Goal: Information Seeking & Learning: Learn about a topic

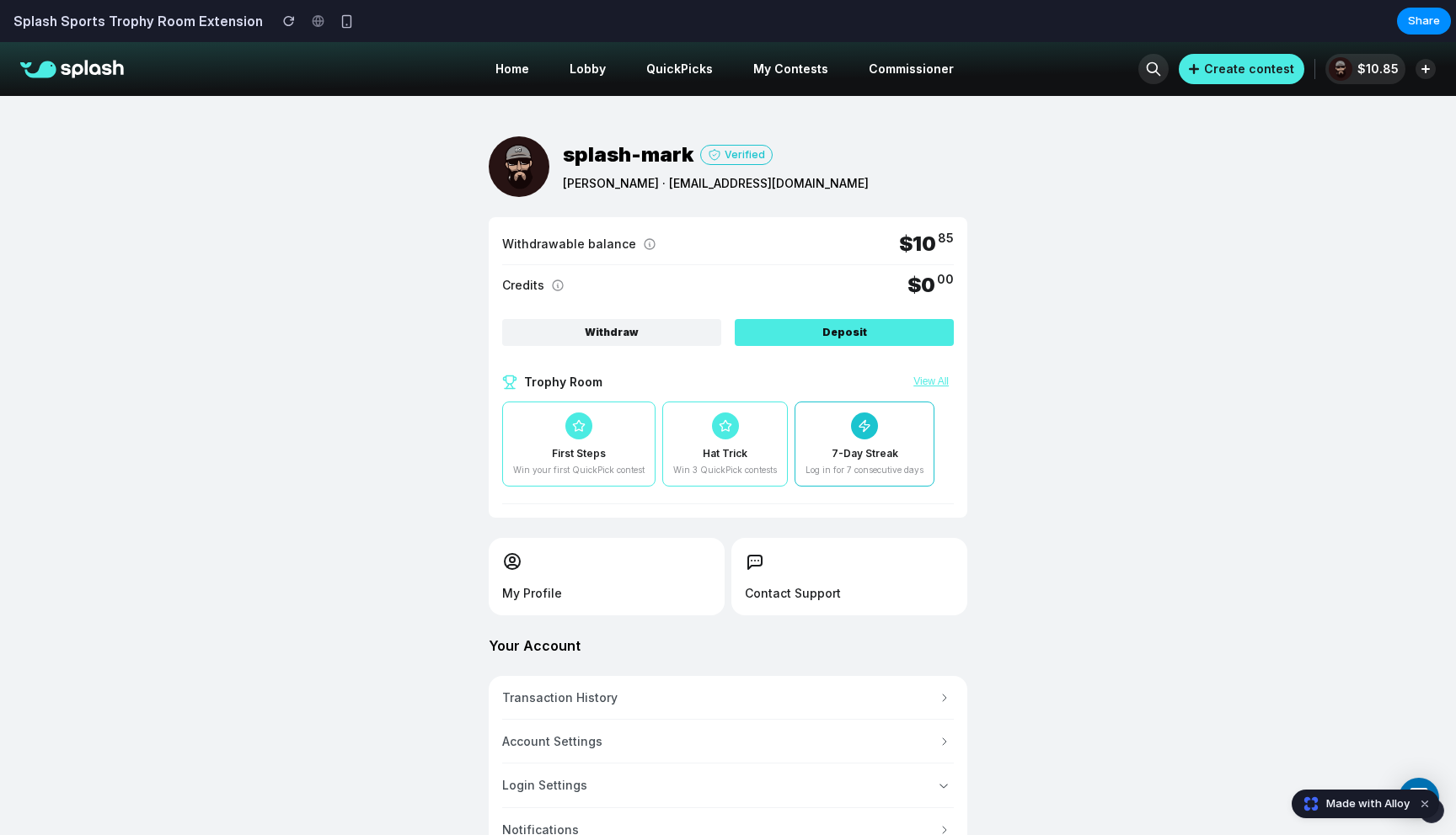
click at [1008, 411] on div "splash-mark Verified [PERSON_NAME] · [EMAIL_ADDRESS][DOMAIN_NAME] Withdrawable …" at bounding box center [728, 652] width 1456 height 1113
click at [730, 156] on div "Verified" at bounding box center [744, 155] width 41 height 15
click at [643, 244] on icon at bounding box center [650, 244] width 14 height 14
click at [649, 244] on icon at bounding box center [649, 245] width 1 height 3
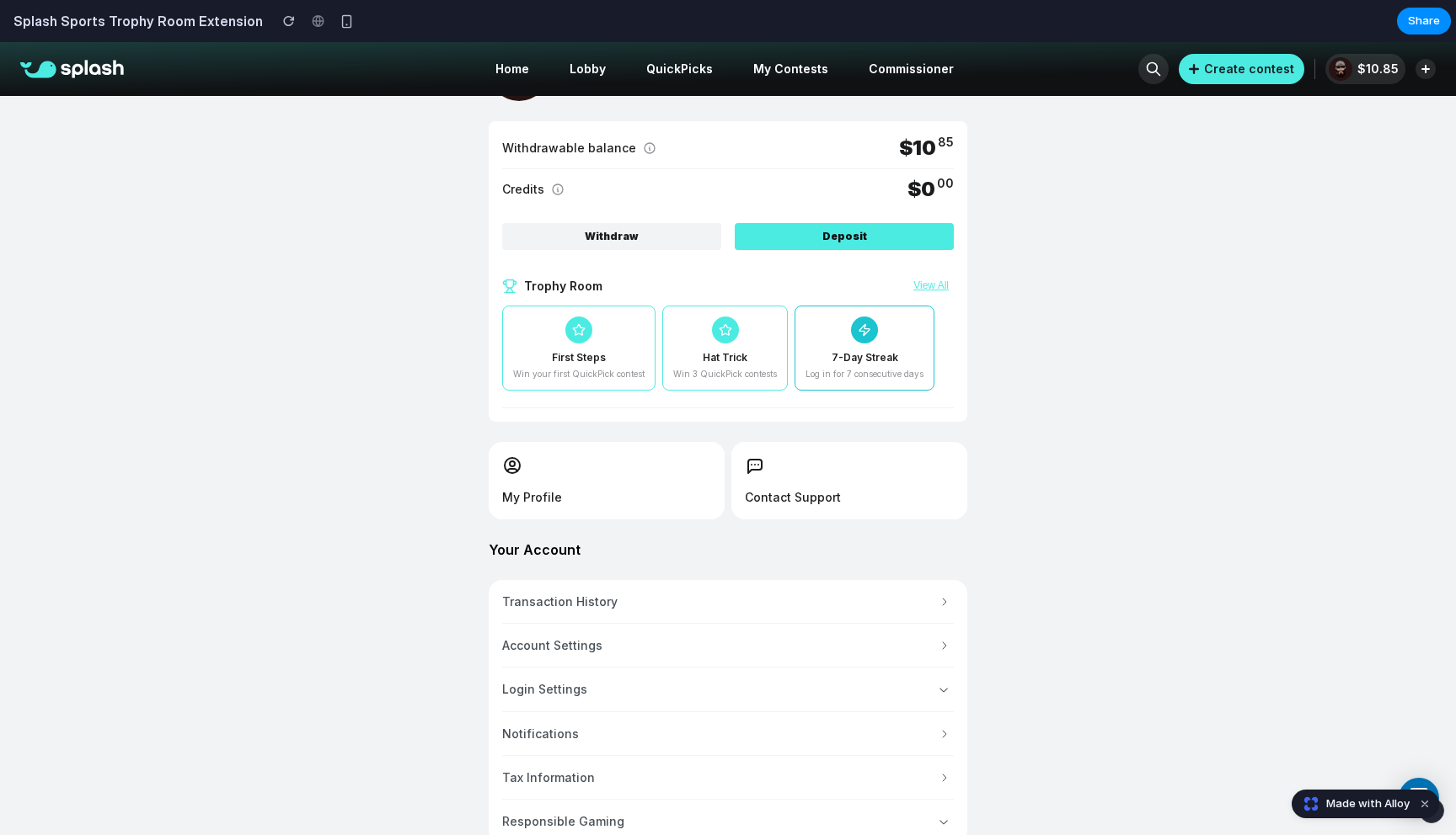
scroll to position [103, 0]
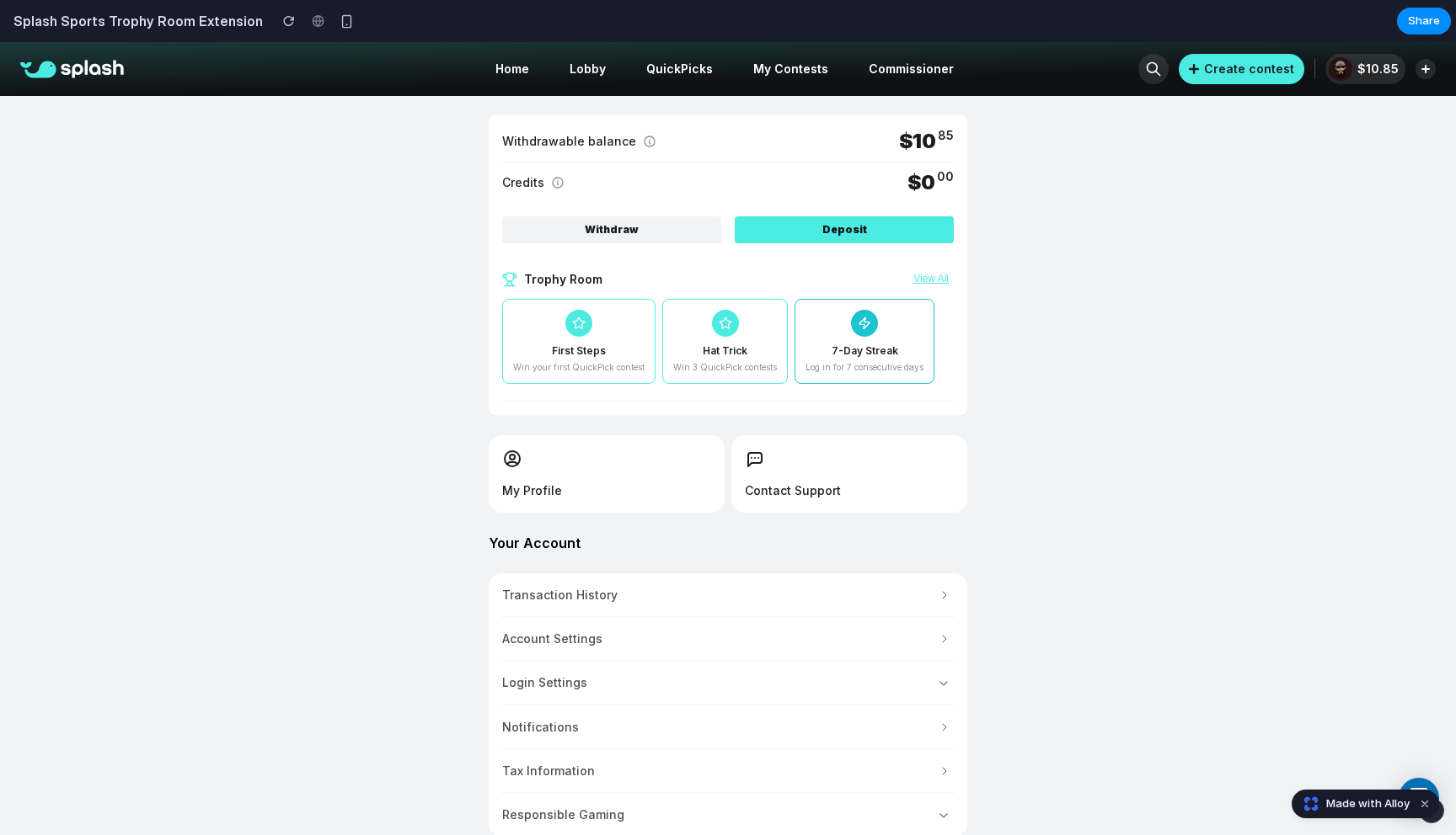
click at [928, 282] on button "View All" at bounding box center [930, 280] width 46 height 14
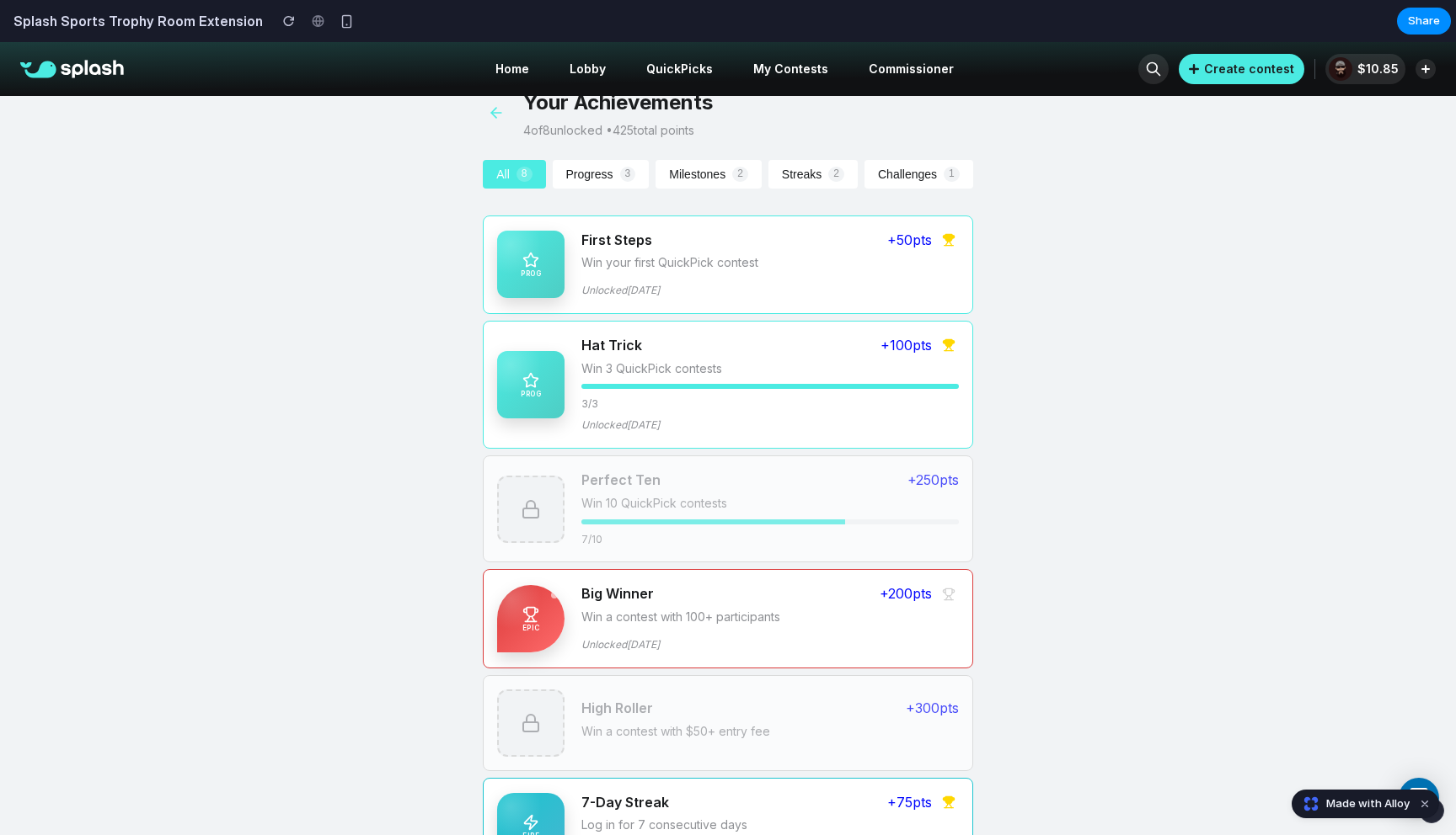
scroll to position [0, 0]
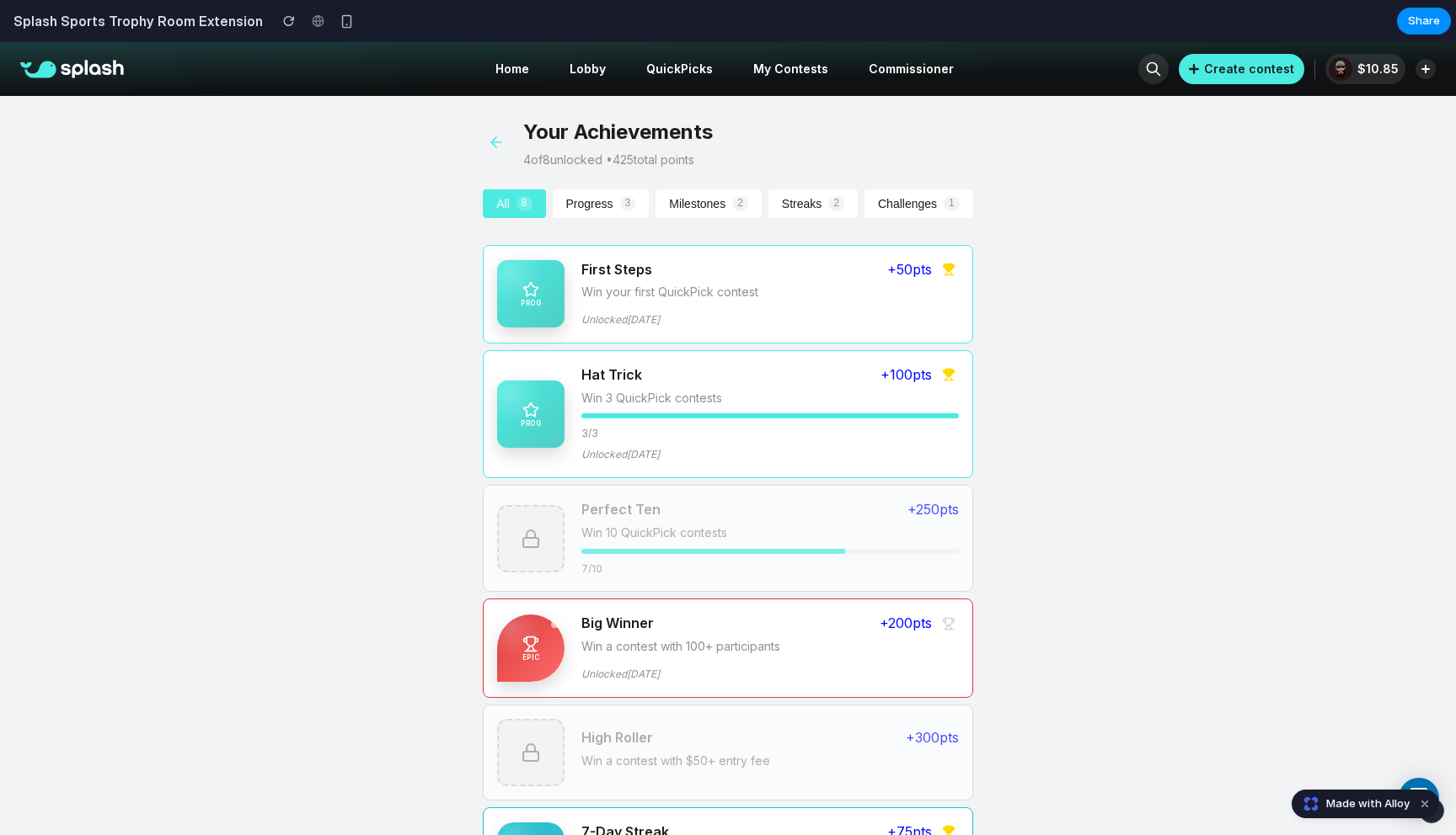
click at [913, 204] on button "Challenges 1" at bounding box center [919, 204] width 108 height 29
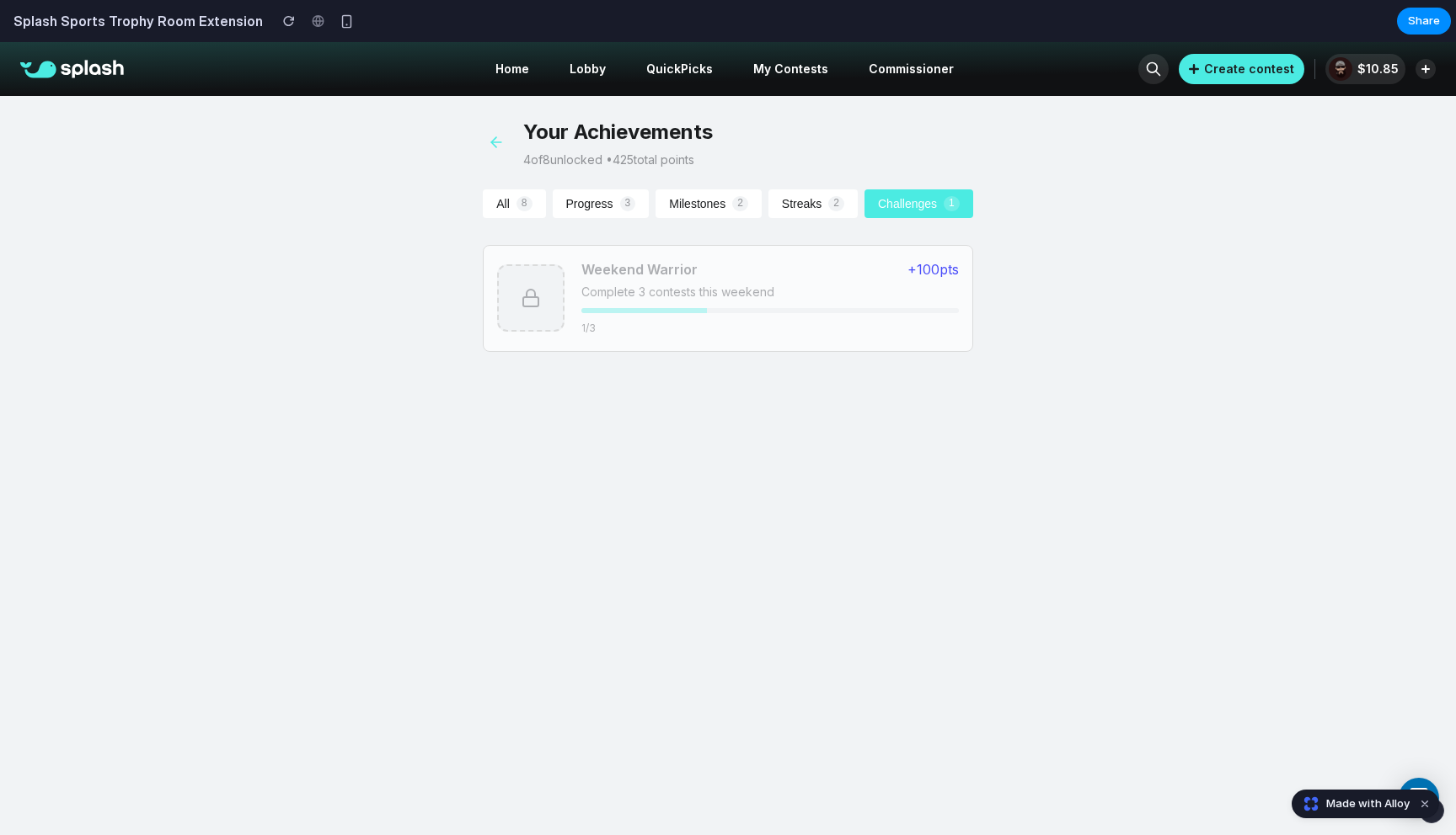
click at [829, 201] on span "2" at bounding box center [835, 204] width 16 height 15
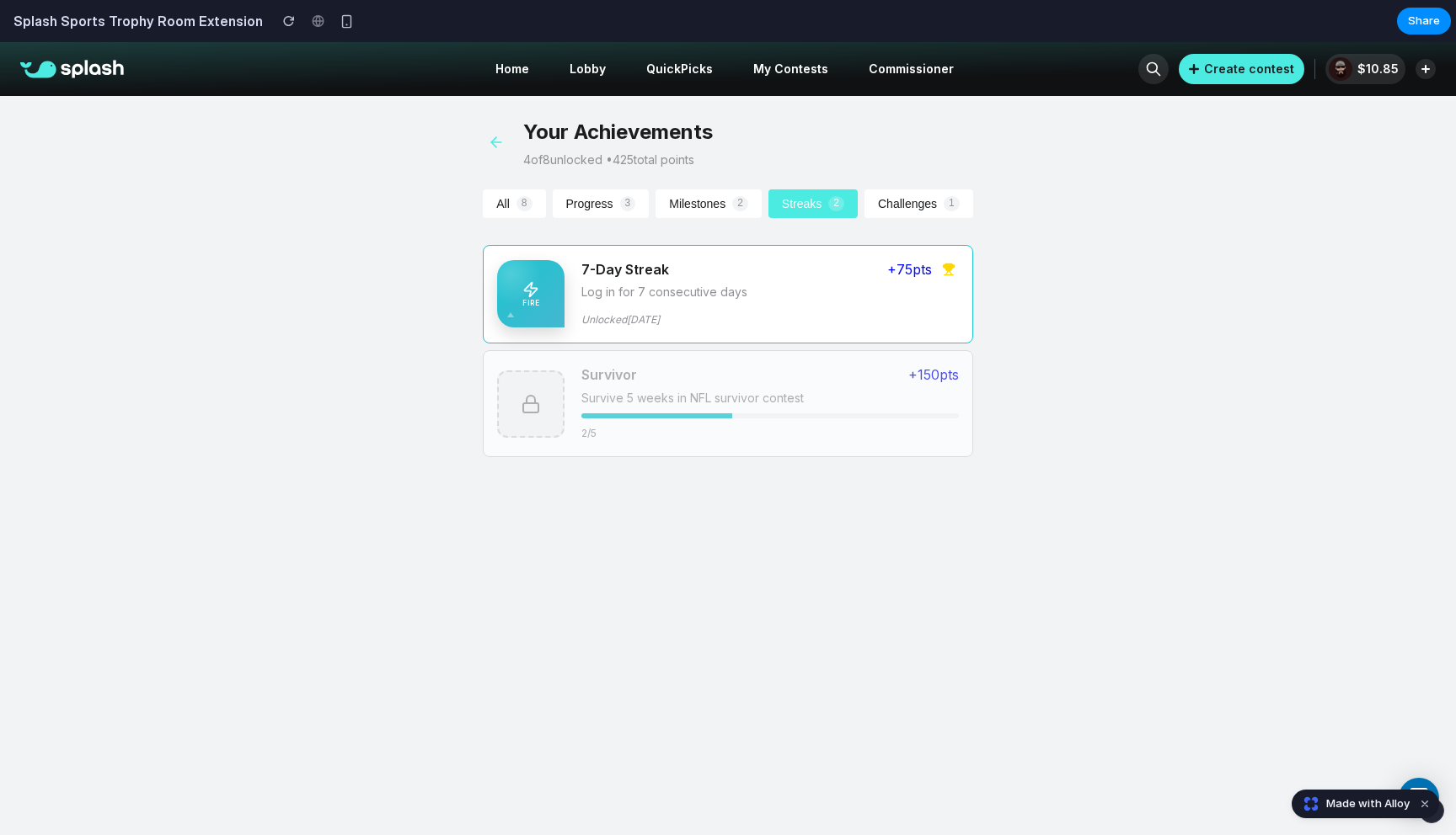
click at [898, 385] on div "Survivor + 150 pts" at bounding box center [769, 375] width 377 height 21
click at [916, 275] on span "+ 75 pts" at bounding box center [909, 270] width 45 height 21
click at [541, 288] on div at bounding box center [531, 294] width 68 height 68
click at [715, 200] on button "Milestones 2" at bounding box center [709, 204] width 106 height 29
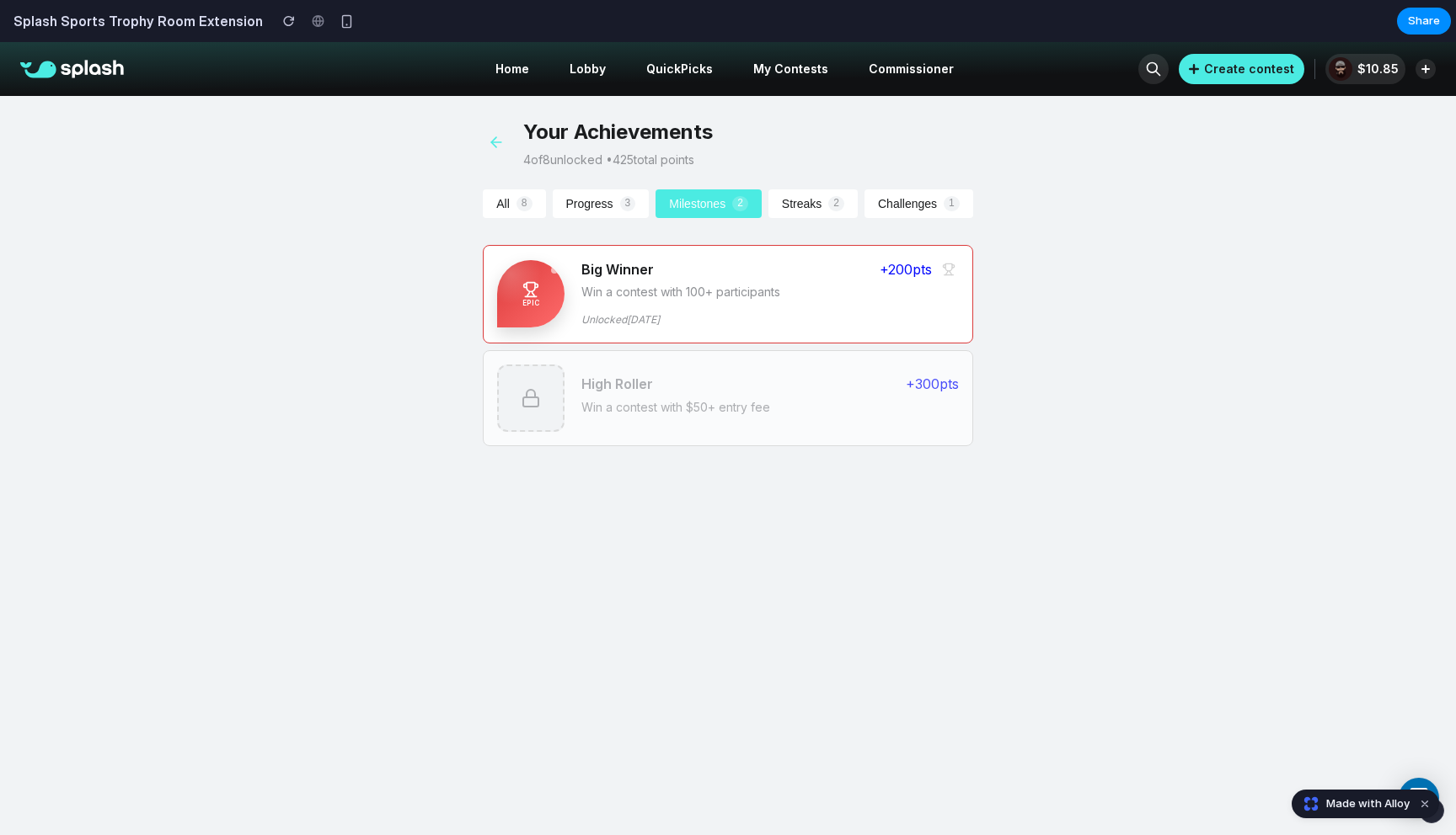
click at [621, 212] on button "Progress 3" at bounding box center [601, 204] width 97 height 29
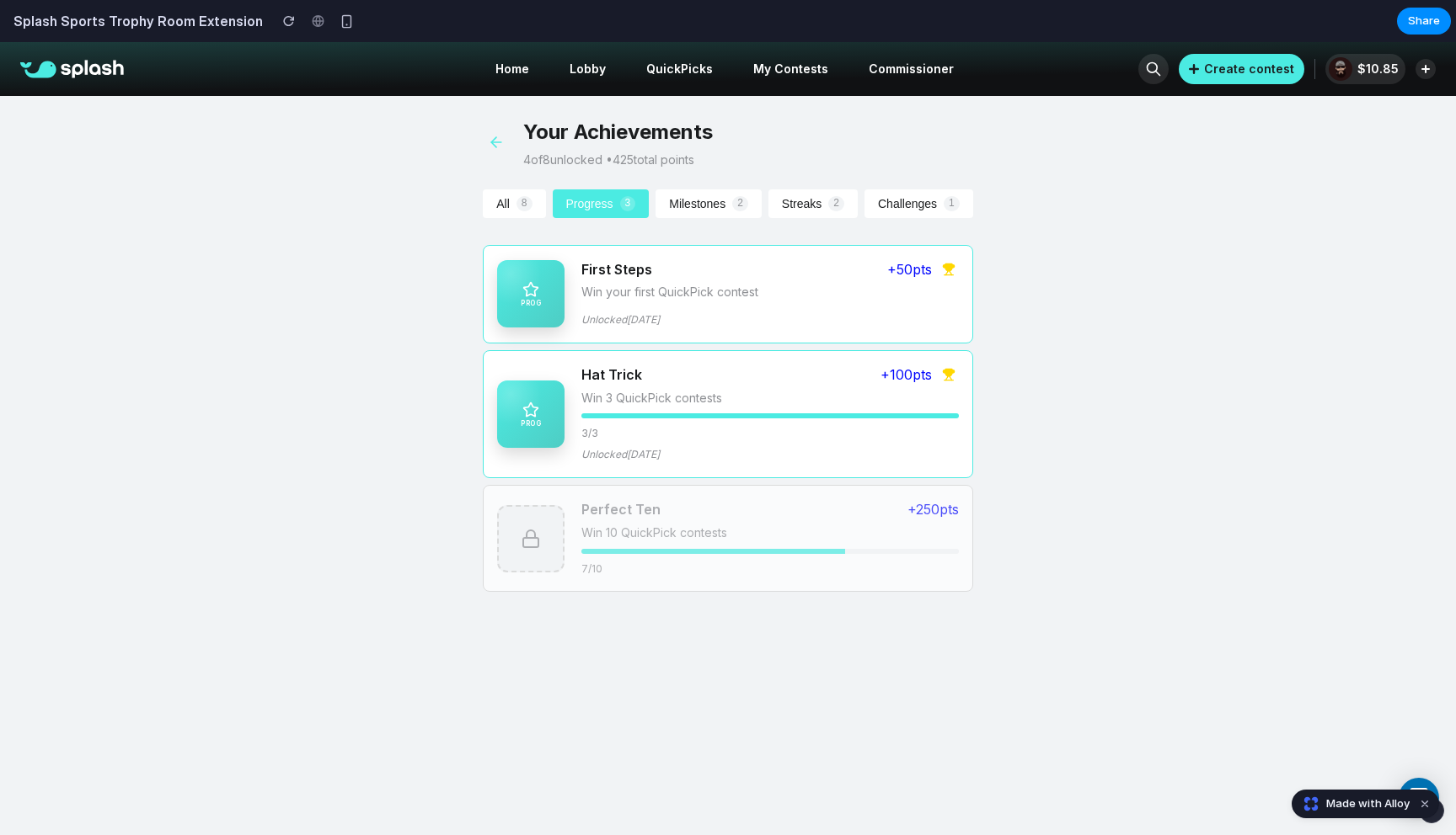
click at [509, 197] on button "All 8" at bounding box center [514, 204] width 62 height 29
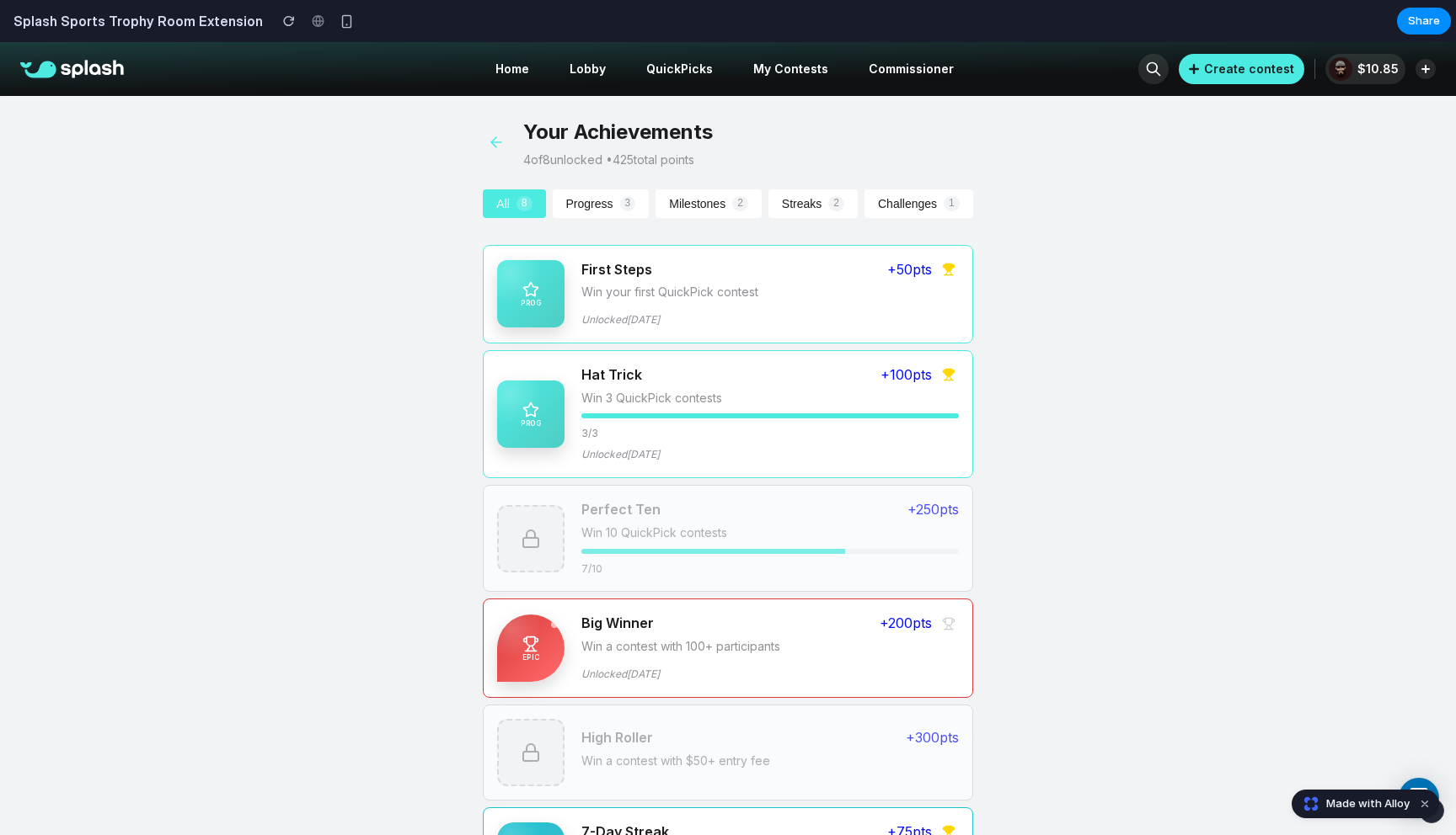
click at [491, 140] on icon at bounding box center [496, 141] width 16 height 16
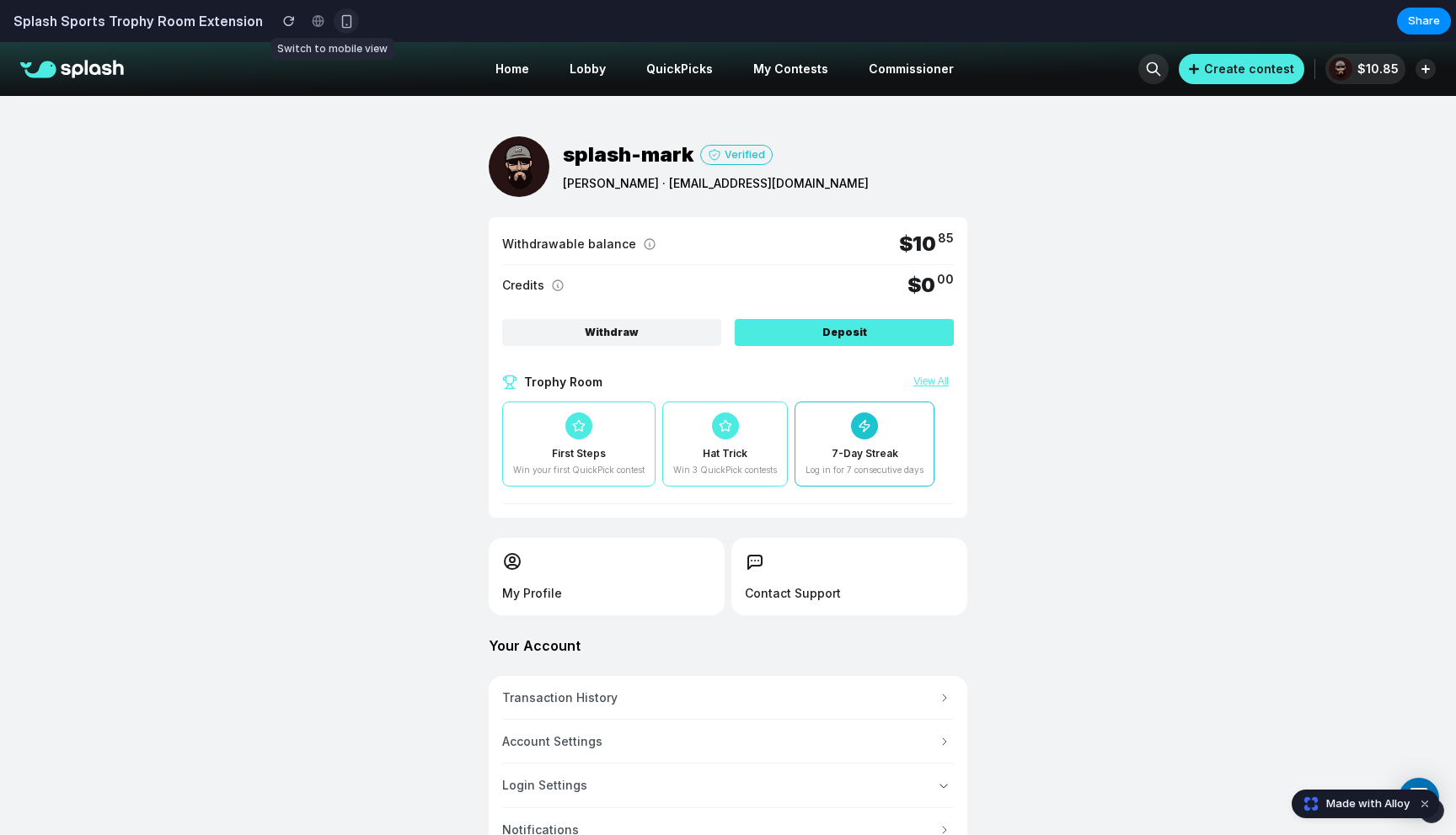
click at [340, 22] on div "button" at bounding box center [347, 21] width 15 height 15
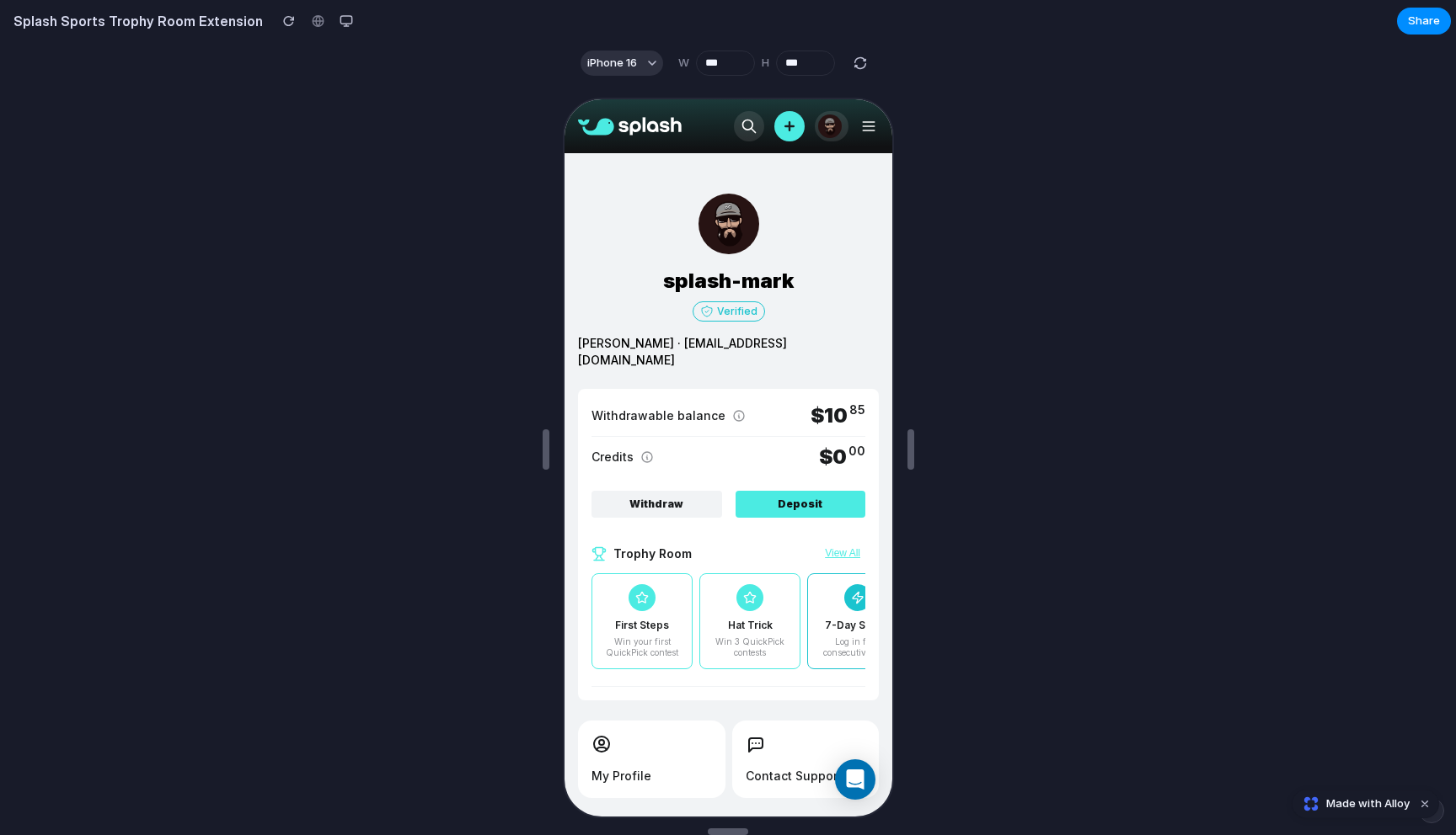
click at [652, 593] on div "First Steps Win your first QuickPick contest" at bounding box center [639, 620] width 101 height 97
click at [839, 546] on button "View All" at bounding box center [839, 552] width 46 height 14
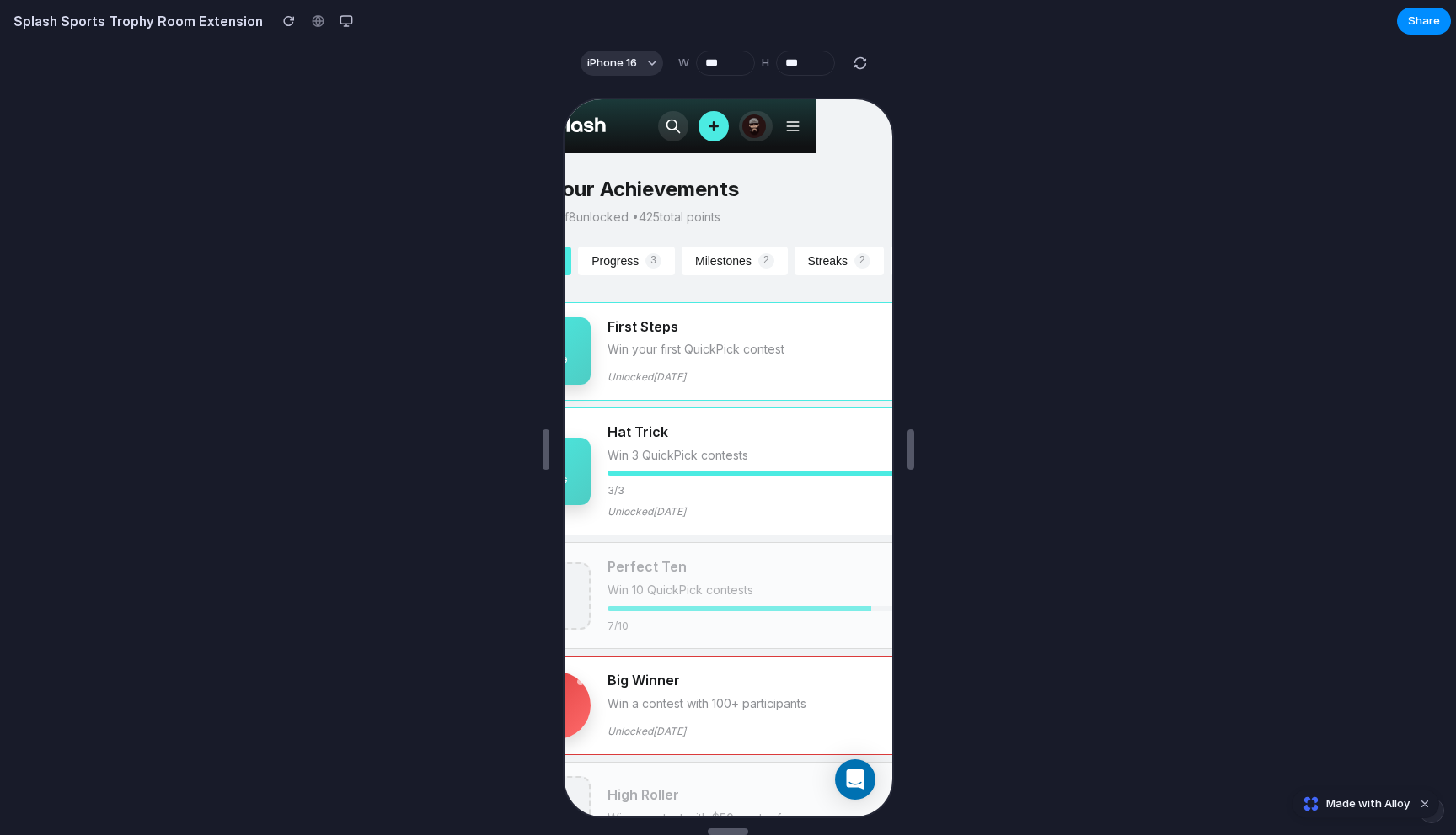
scroll to position [3, 0]
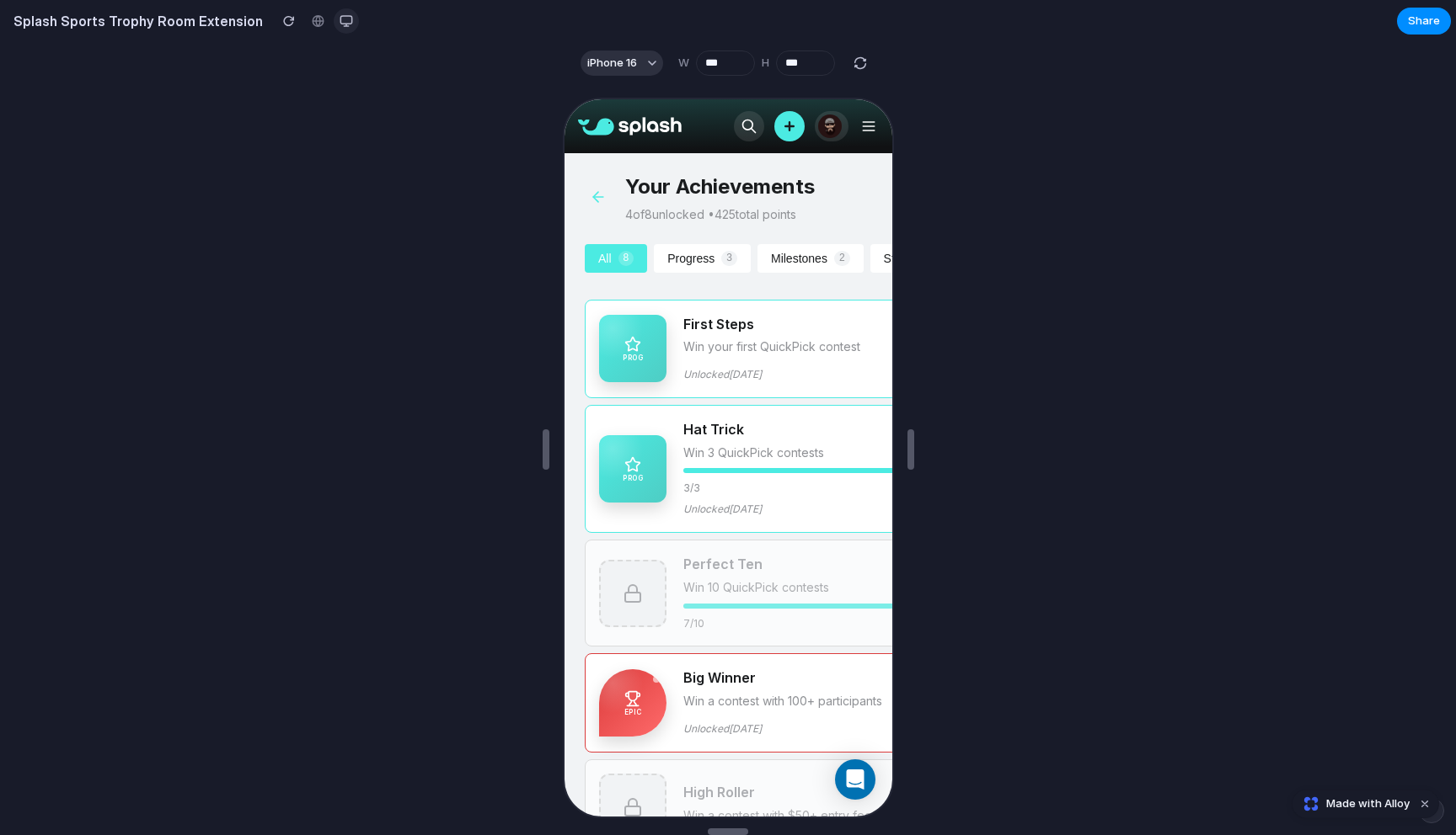
click at [340, 16] on div "button" at bounding box center [347, 21] width 14 height 14
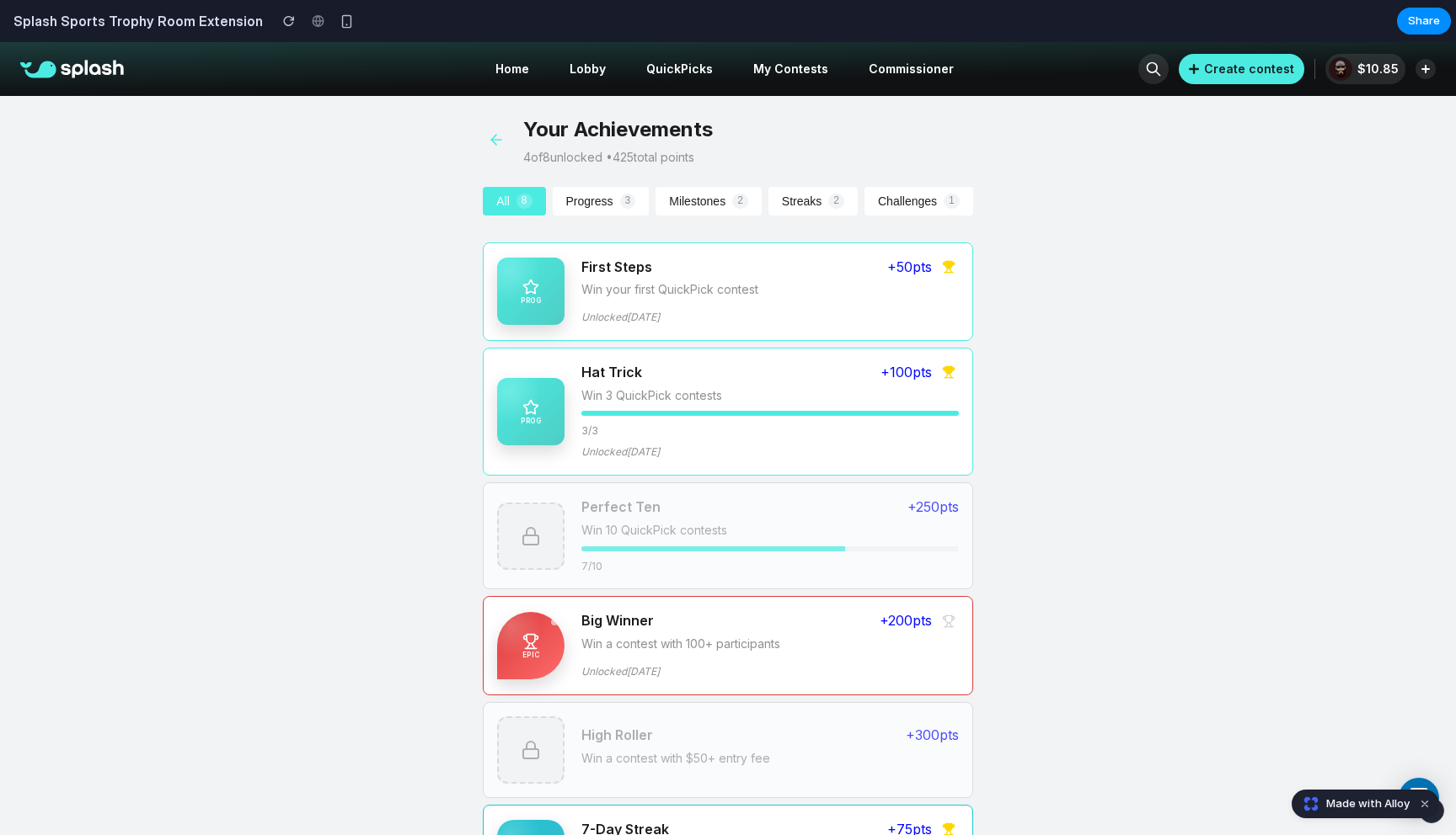
click at [1322, 804] on link "Made with Alloy" at bounding box center [1351, 803] width 119 height 16
